Goal: Task Accomplishment & Management: Manage account settings

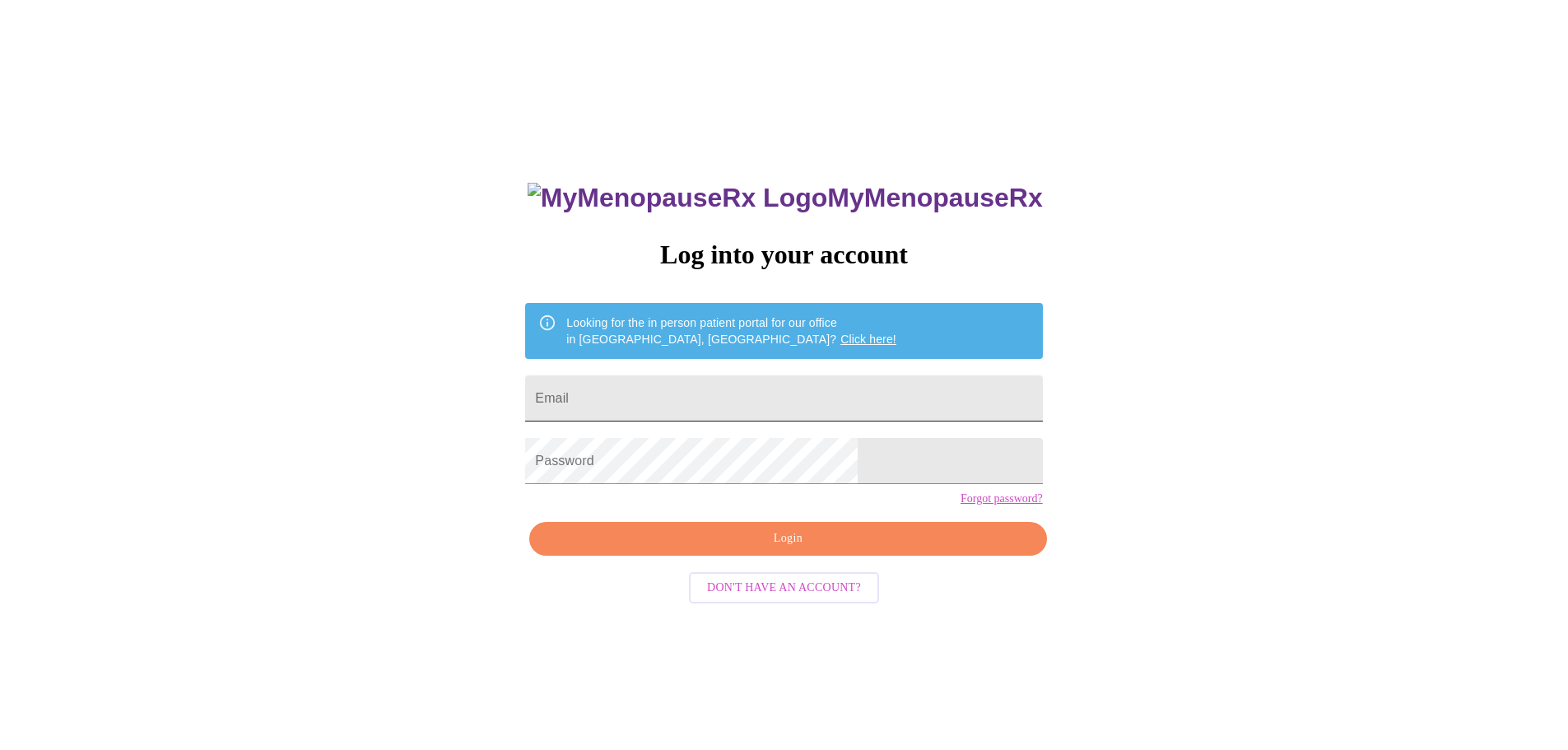
click at [671, 400] on input "Email" at bounding box center [783, 398] width 517 height 46
type input "[EMAIL_ADDRESS][DOMAIN_NAME]"
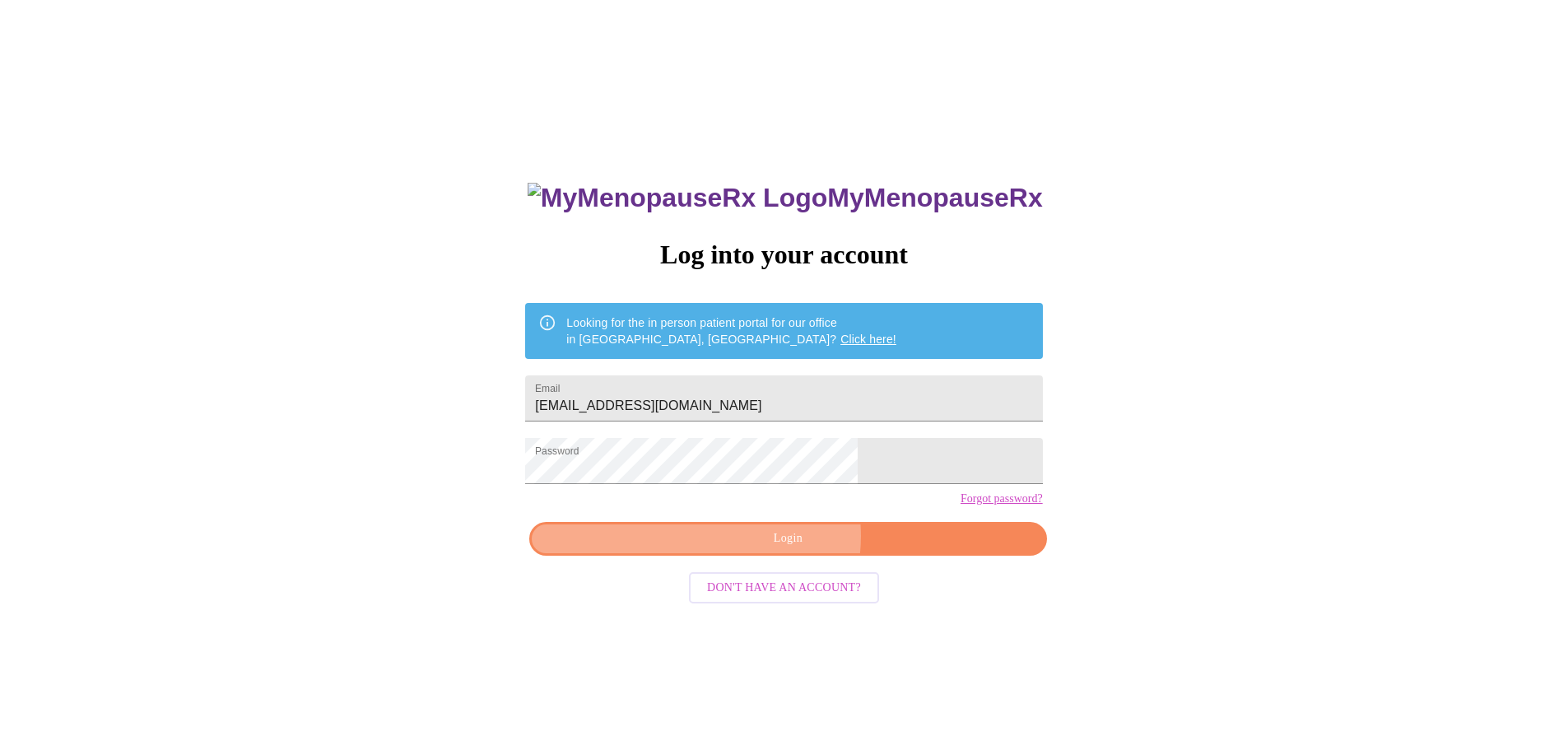
click at [784, 549] on span "Login" at bounding box center [787, 539] width 479 height 21
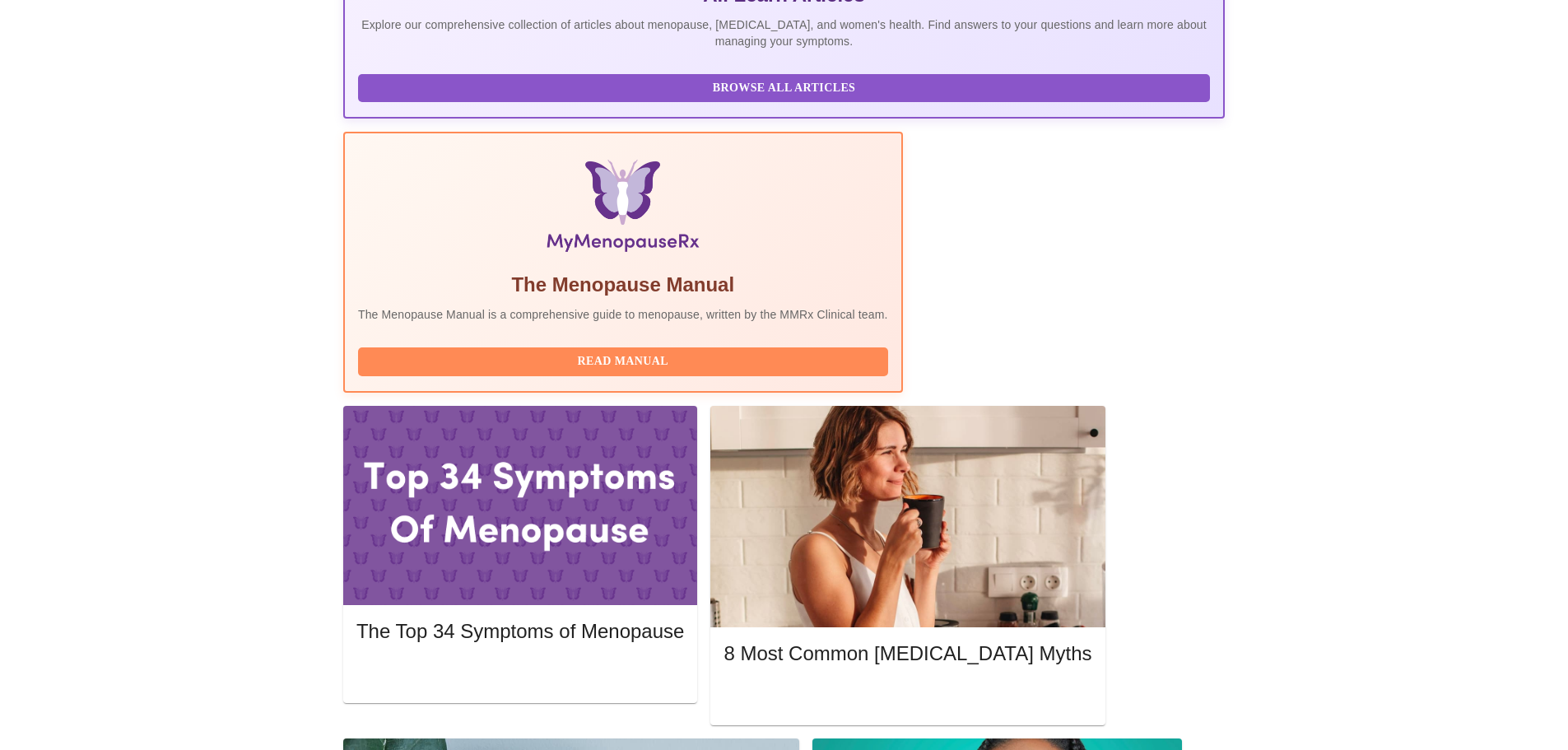
scroll to position [412, 0]
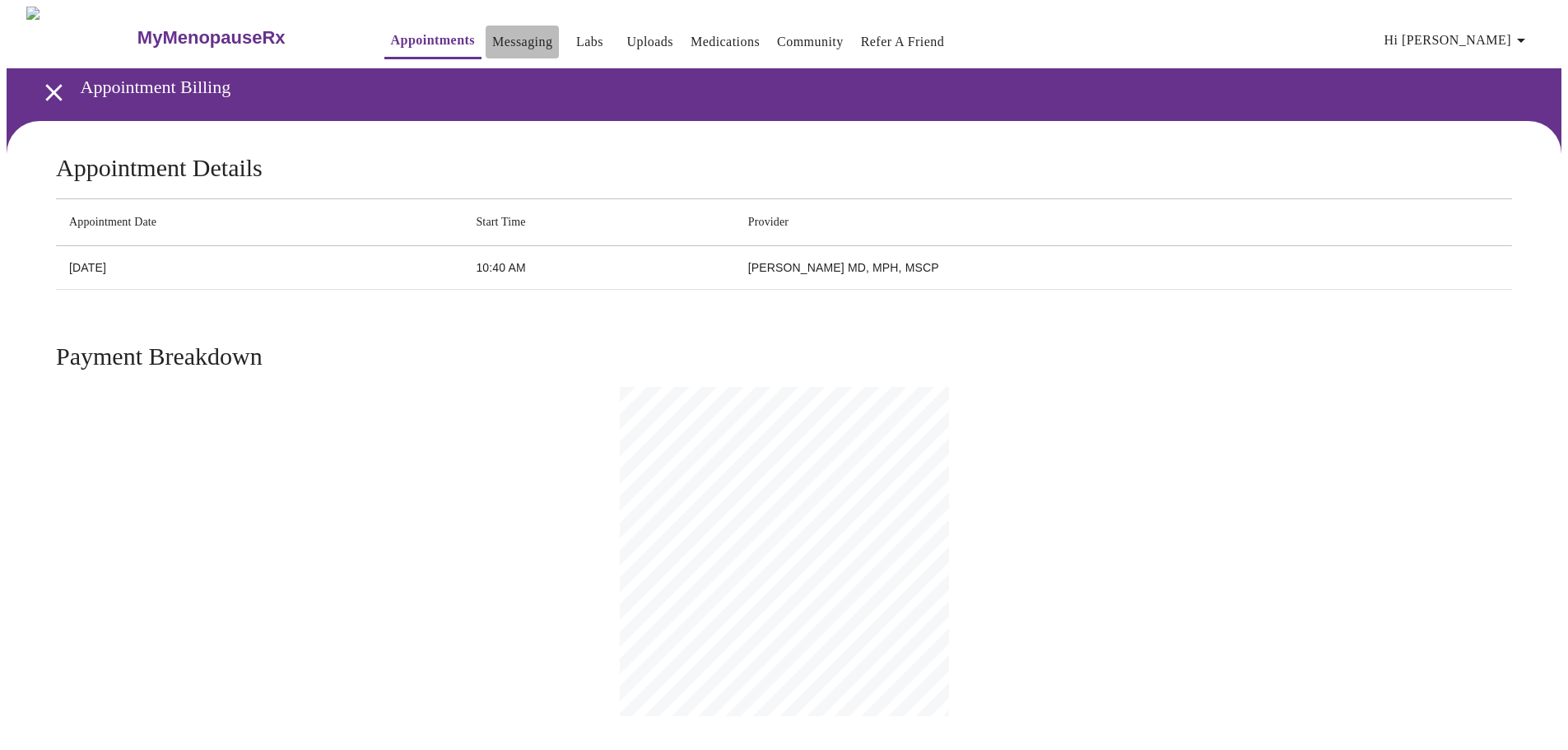
click at [492, 36] on link "Messaging" at bounding box center [522, 41] width 60 height 23
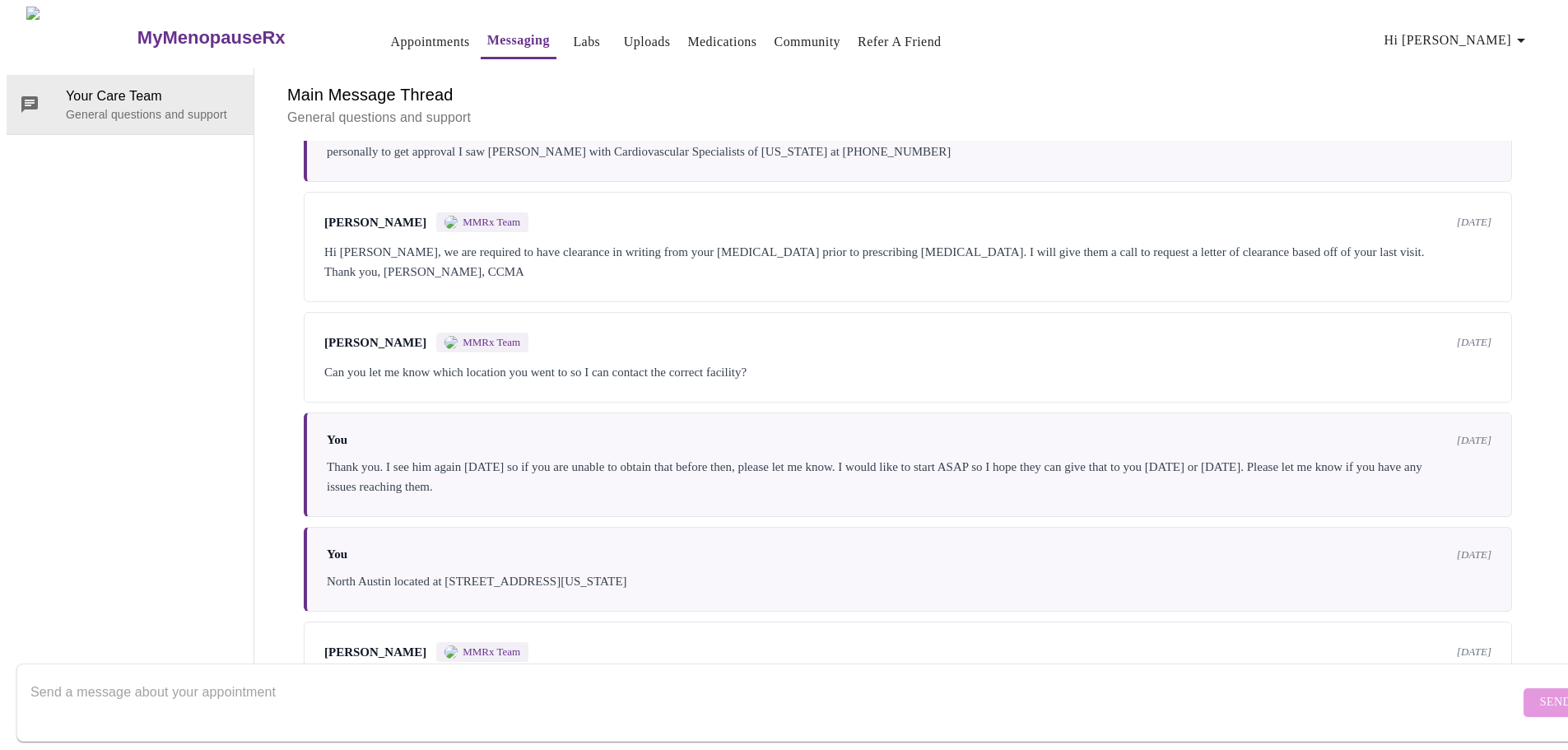
scroll to position [270, 0]
